Goal: Task Accomplishment & Management: Use online tool/utility

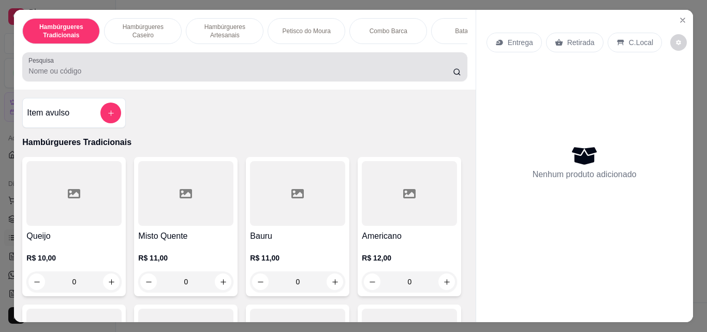
click at [107, 76] on input "Pesquisa" at bounding box center [240, 71] width 425 height 10
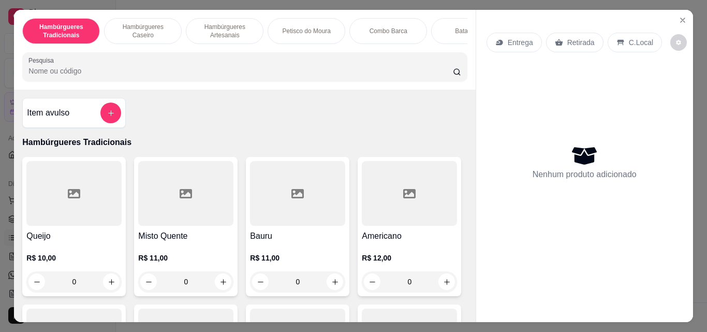
scroll to position [93, 0]
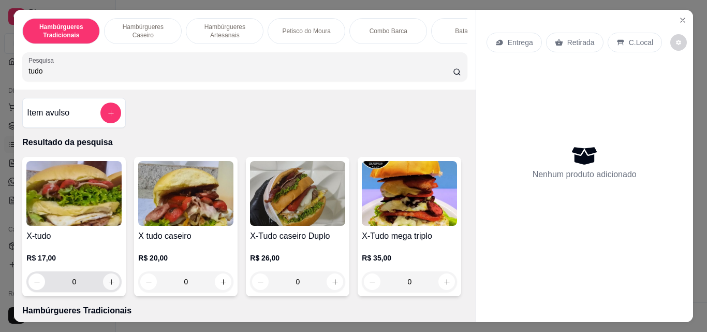
type input "tudo"
click at [111, 286] on icon "increase-product-quantity" at bounding box center [112, 282] width 8 height 8
type input "1"
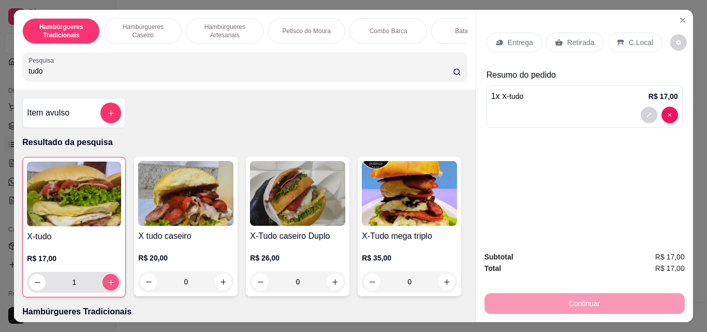
click at [108, 285] on icon "increase-product-quantity" at bounding box center [111, 283] width 6 height 6
type input "2"
drag, startPoint x: 59, startPoint y: 77, endPoint x: 48, endPoint y: 71, distance: 13.0
click at [48, 71] on input "tudo" at bounding box center [240, 71] width 425 height 10
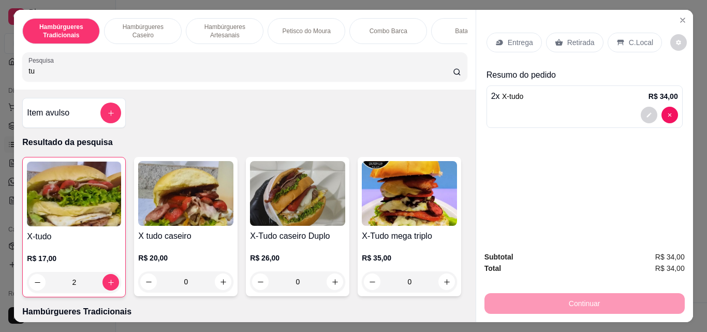
type input "t"
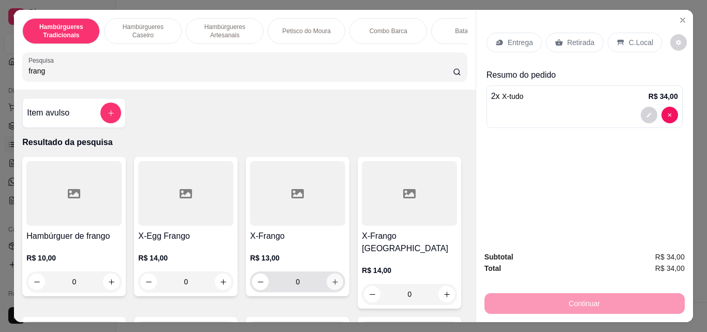
type input "frang"
click at [331, 284] on icon "increase-product-quantity" at bounding box center [335, 282] width 8 height 8
type input "1"
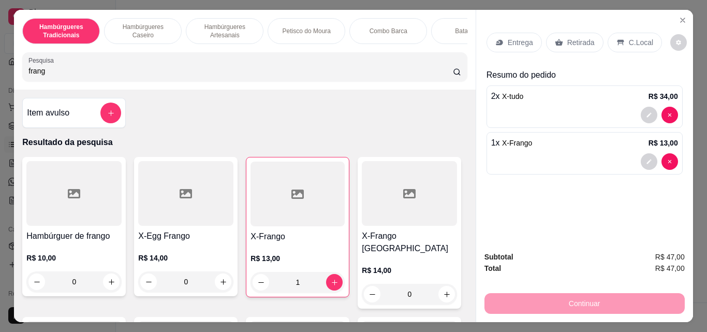
click at [508, 33] on div "Entrega" at bounding box center [514, 43] width 55 height 20
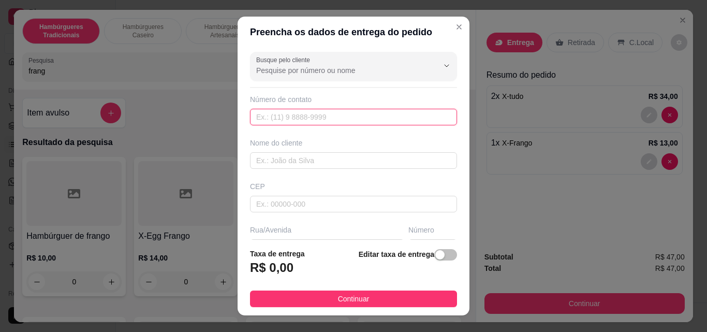
click at [275, 117] on input "text" at bounding box center [353, 117] width 207 height 17
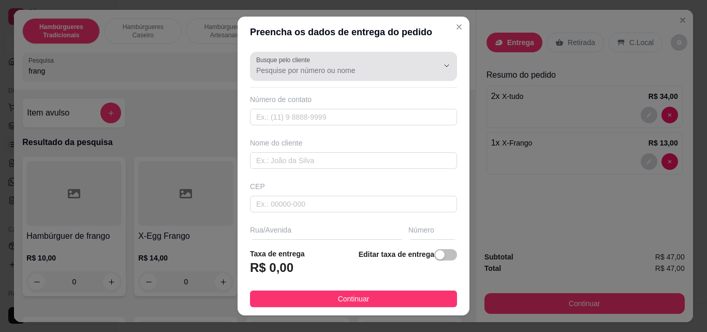
click at [287, 63] on label "Busque pelo cliente" at bounding box center [284, 59] width 57 height 9
click at [287, 65] on input "Busque pelo cliente" at bounding box center [339, 70] width 166 height 10
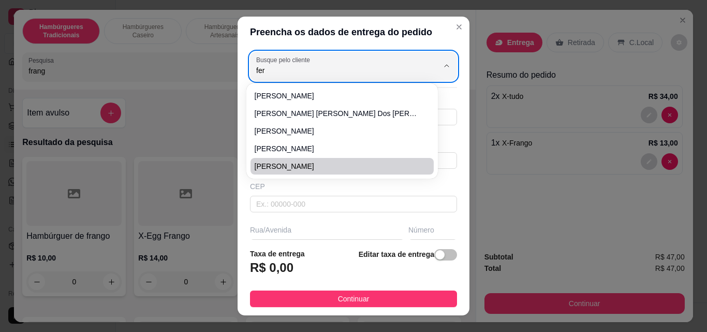
click at [271, 158] on li "[PERSON_NAME]" at bounding box center [342, 166] width 183 height 17
type input "[PERSON_NAME]"
type input "82996461030"
type input "[PERSON_NAME]"
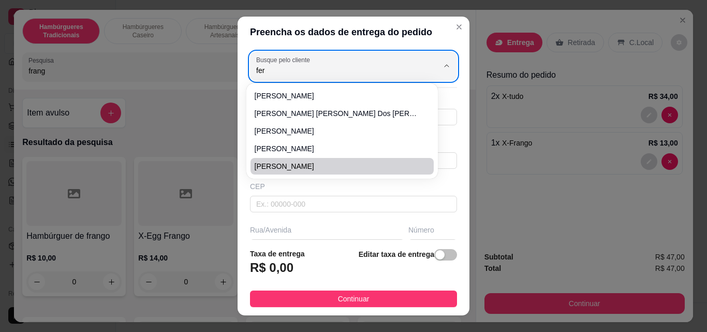
type input "385"
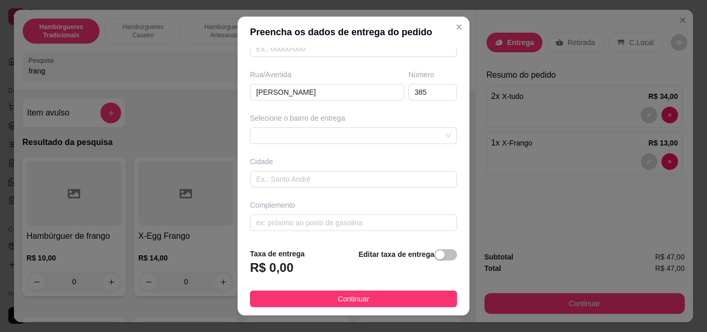
scroll to position [157, 0]
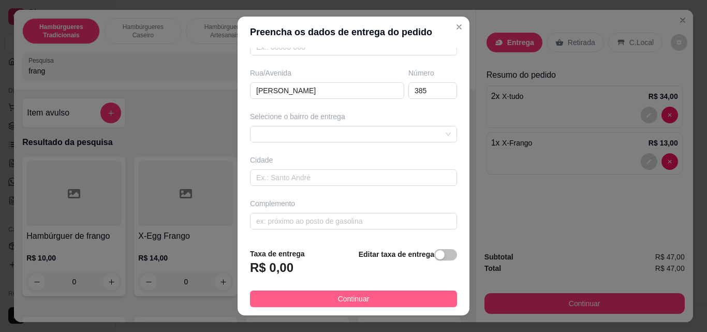
type input "[PERSON_NAME]"
click at [320, 294] on button "Continuar" at bounding box center [353, 299] width 207 height 17
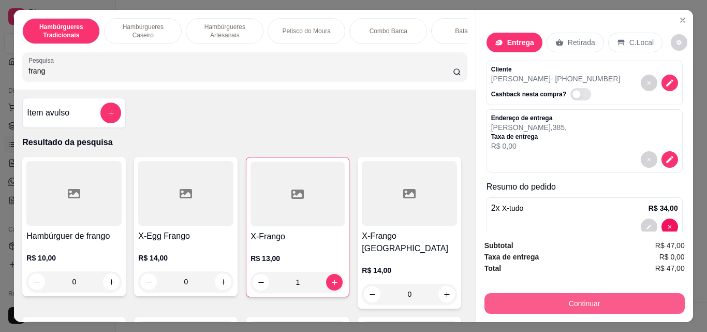
click at [536, 306] on button "Continuar" at bounding box center [585, 303] width 200 height 21
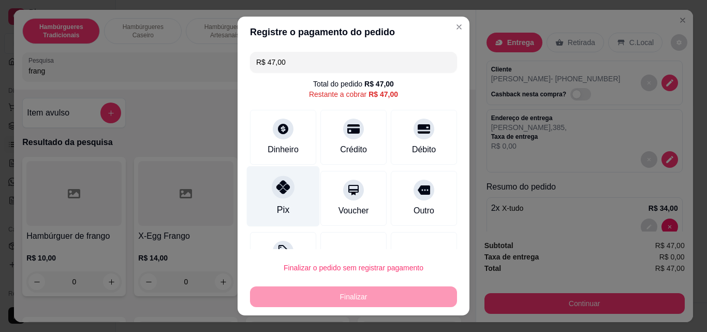
click at [278, 185] on icon at bounding box center [283, 186] width 13 height 13
type input "R$ 0,00"
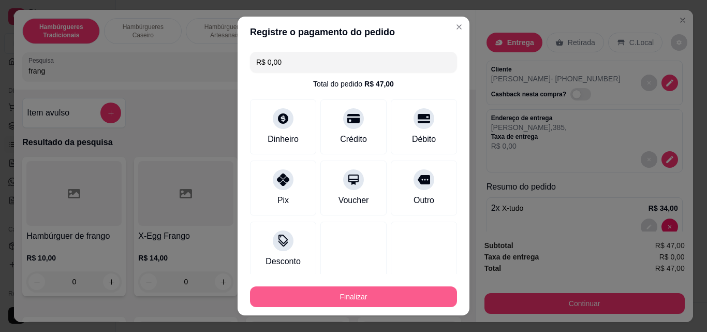
click at [311, 297] on button "Finalizar" at bounding box center [353, 296] width 207 height 21
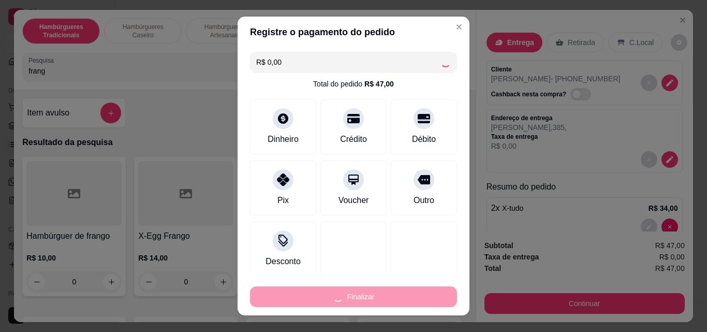
type input "0"
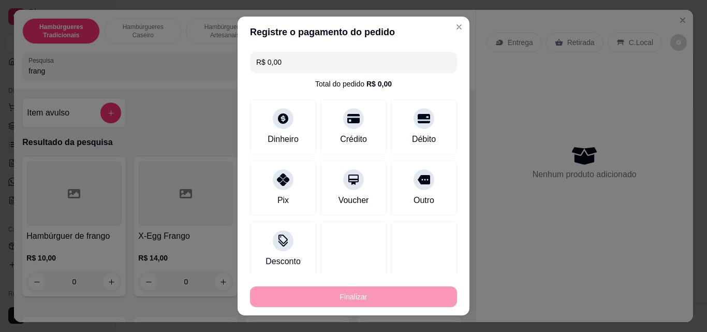
type input "-R$ 47,00"
